Goal: Check status

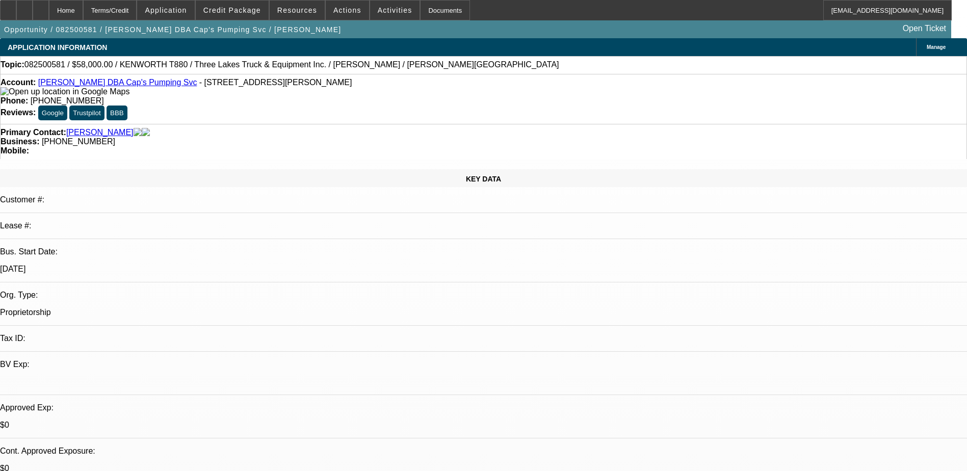
select select "0"
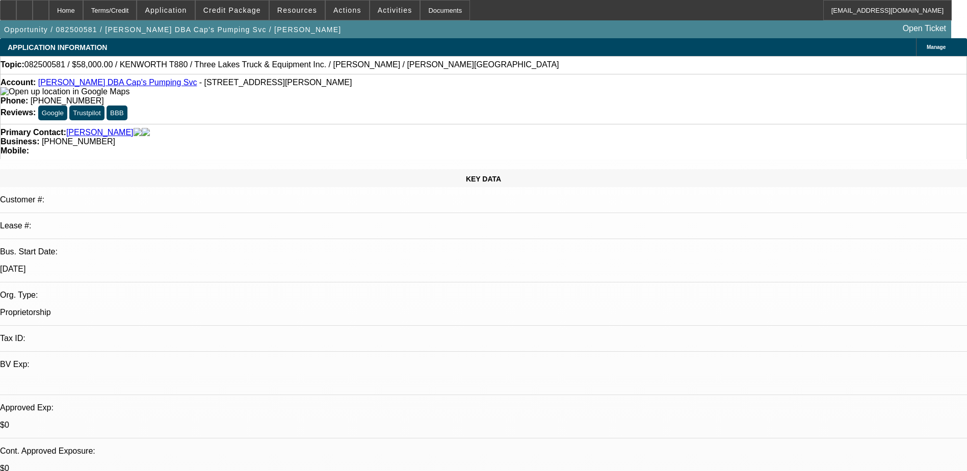
select select "0.1"
select select "0"
select select "0.1"
select select "0"
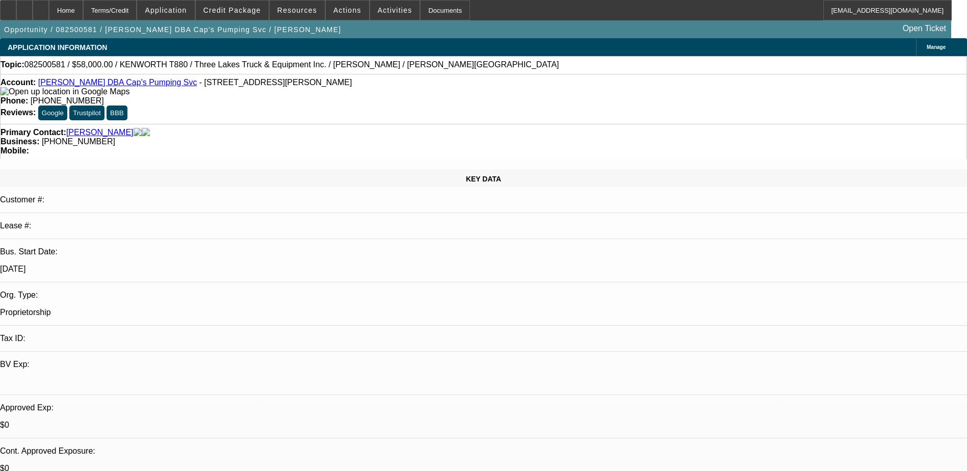
select select "0"
select select "1"
select select "9"
select select "6"
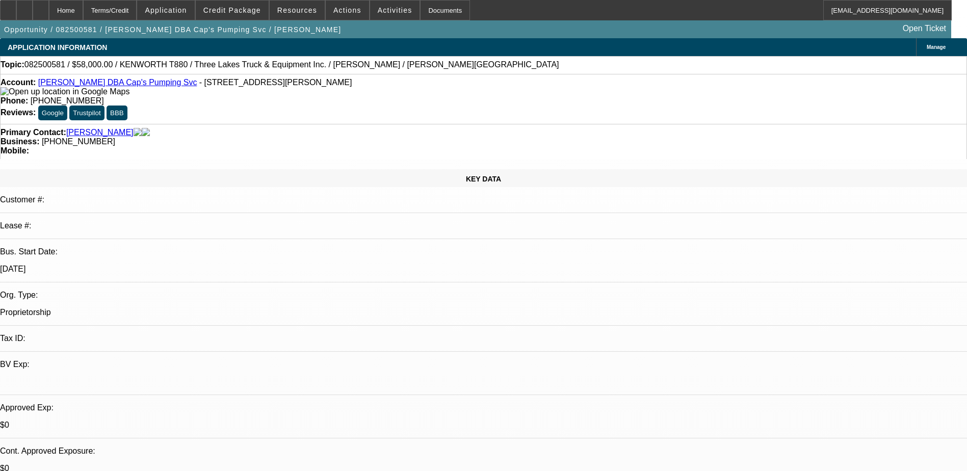
select select "1"
select select "9"
select select "4"
select select "1"
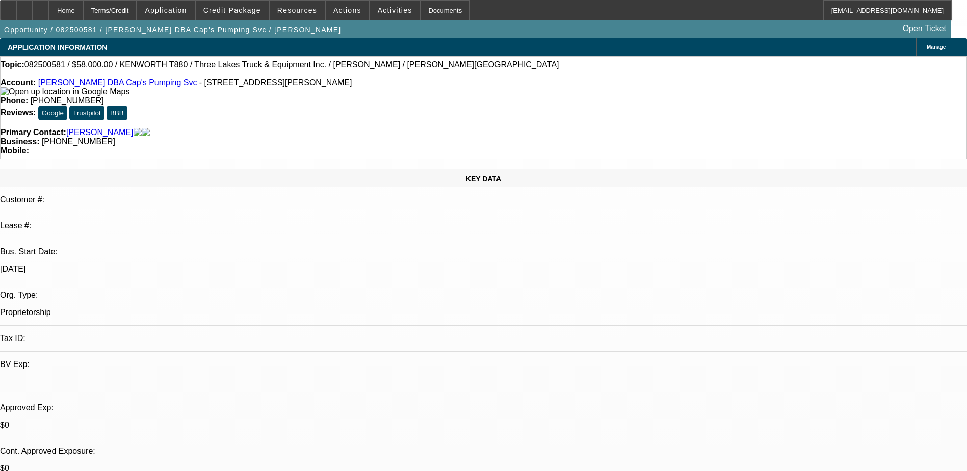
select select "4"
select select "1"
select select "9"
select select "6"
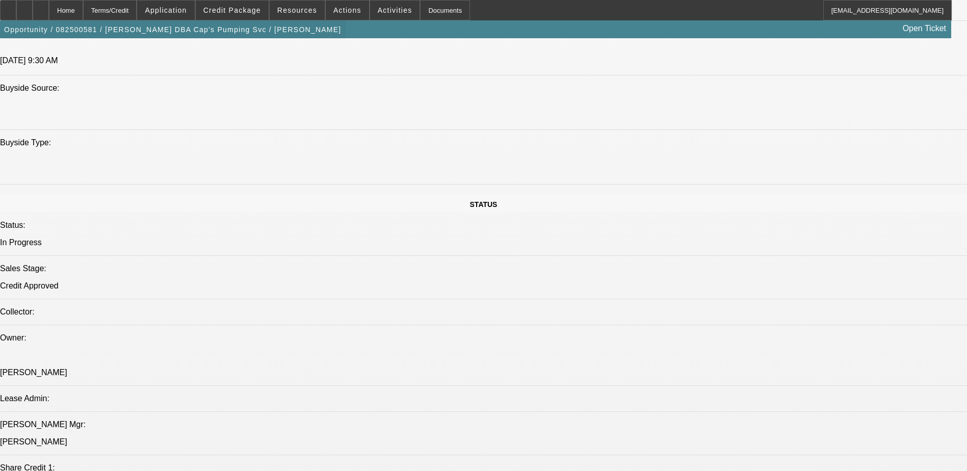
scroll to position [917, 0]
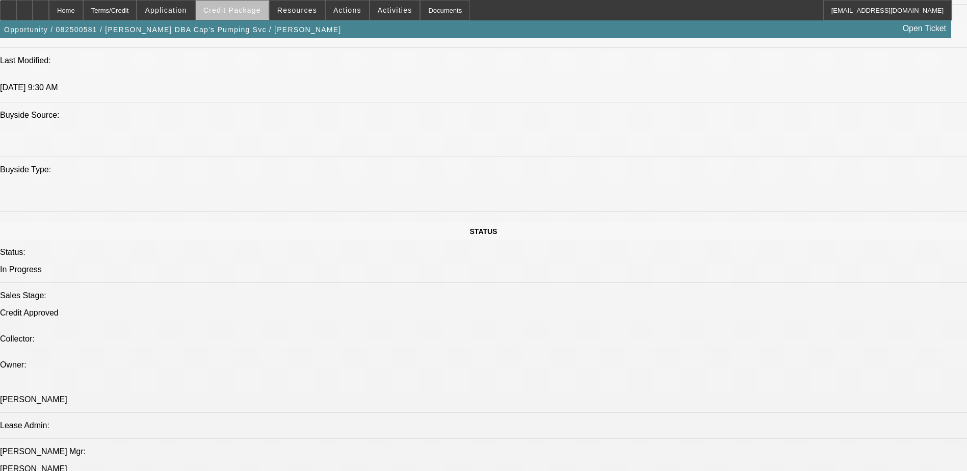
click at [255, 13] on span "Credit Package" at bounding box center [232, 10] width 58 height 8
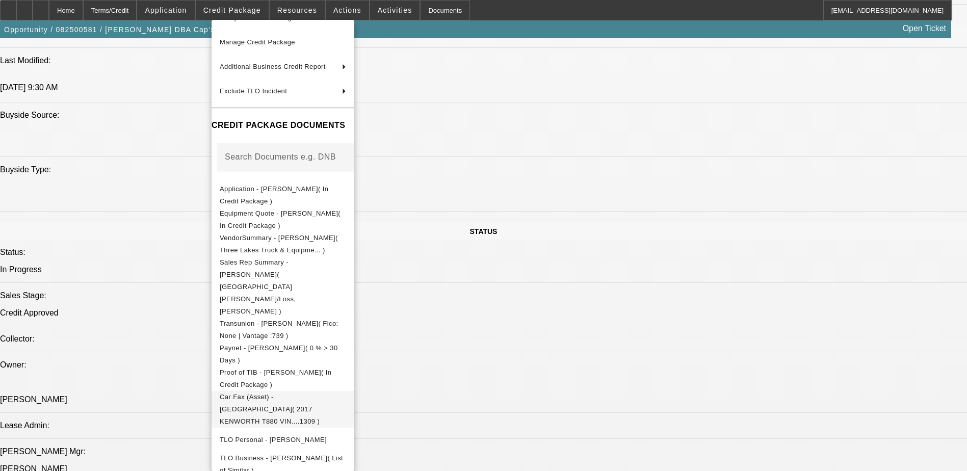
scroll to position [52, 0]
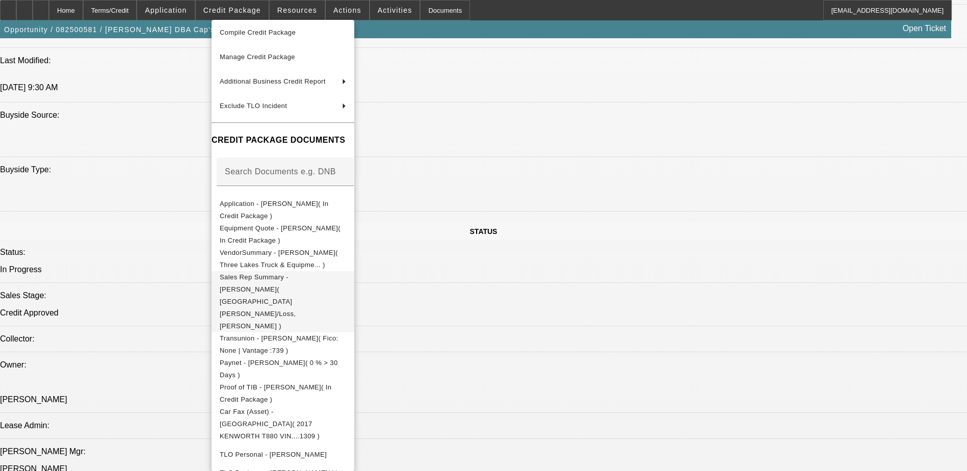
click at [277, 275] on span "Sales Rep Summary - [PERSON_NAME]( [GEOGRAPHIC_DATA][PERSON_NAME]/Loss, [PERSON…" at bounding box center [283, 301] width 126 height 61
